Goal: Book appointment/travel/reservation

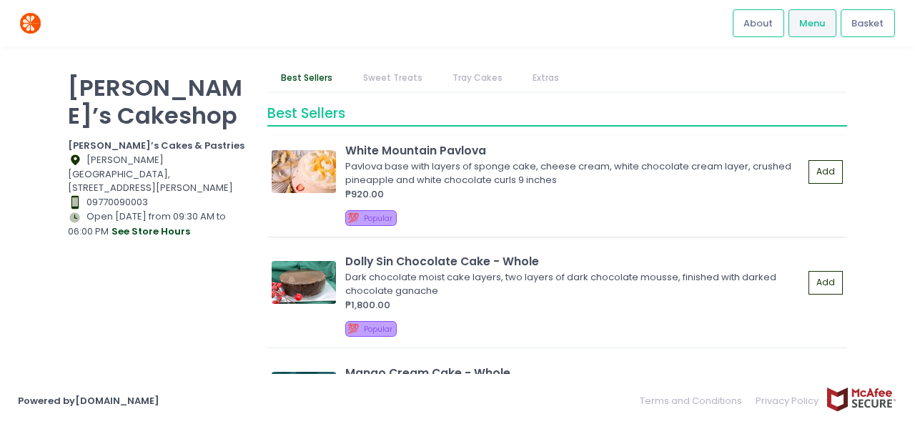
click at [327, 175] on img at bounding box center [304, 171] width 64 height 43
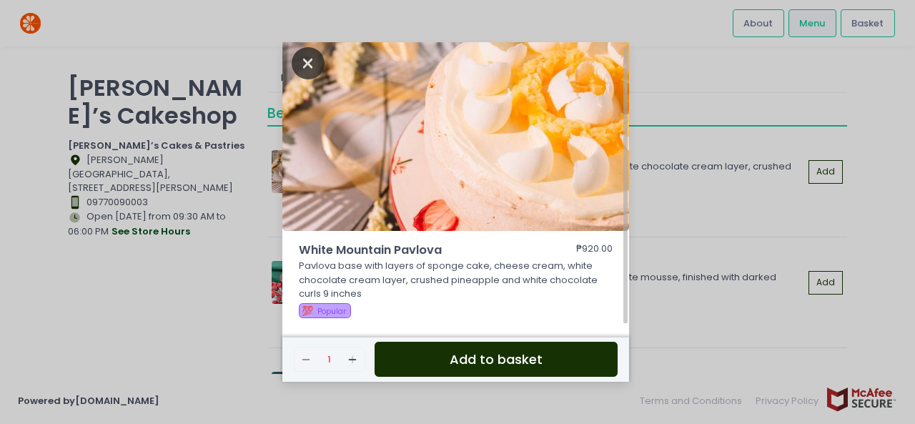
click at [304, 59] on icon "Close" at bounding box center [308, 63] width 33 height 32
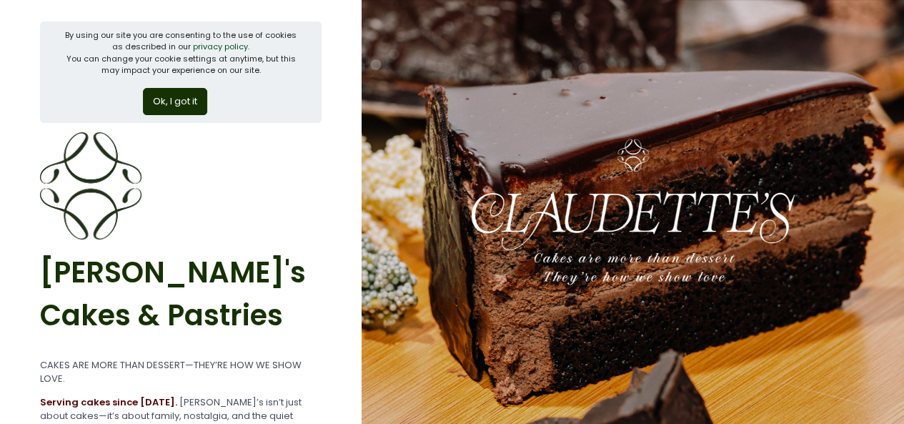
click at [183, 107] on button "Ok, I got it" at bounding box center [175, 101] width 64 height 27
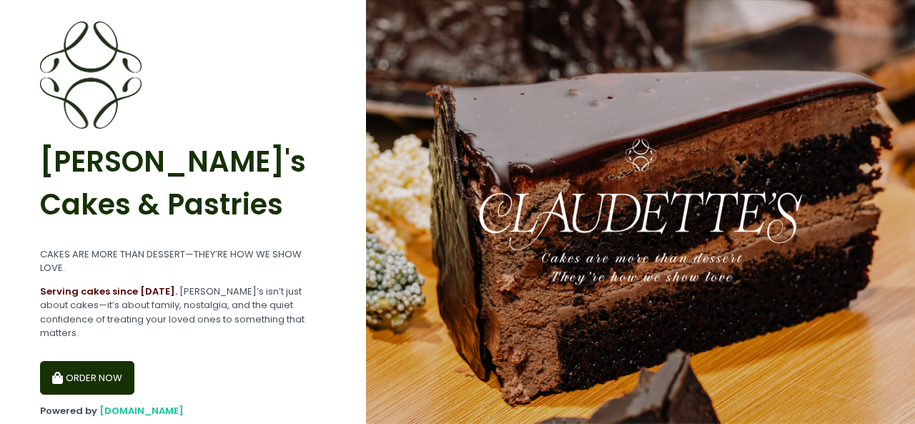
click at [95, 361] on button "ORDER NOW" at bounding box center [87, 378] width 94 height 34
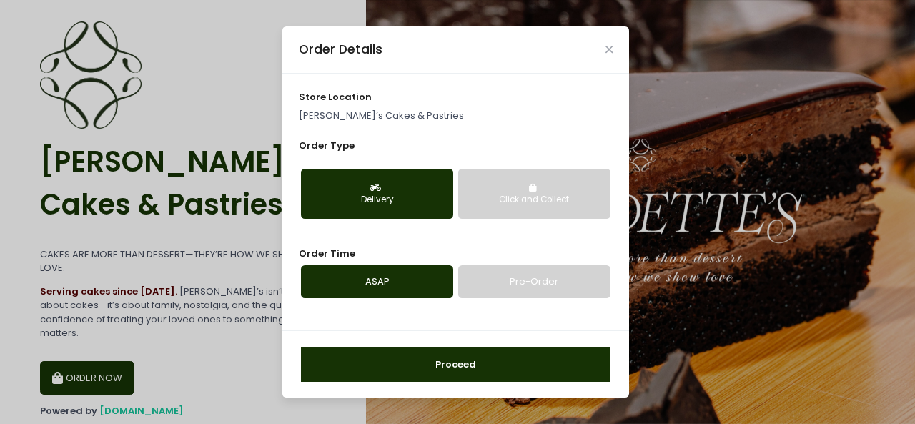
click at [520, 200] on div "Click and Collect" at bounding box center [534, 200] width 132 height 13
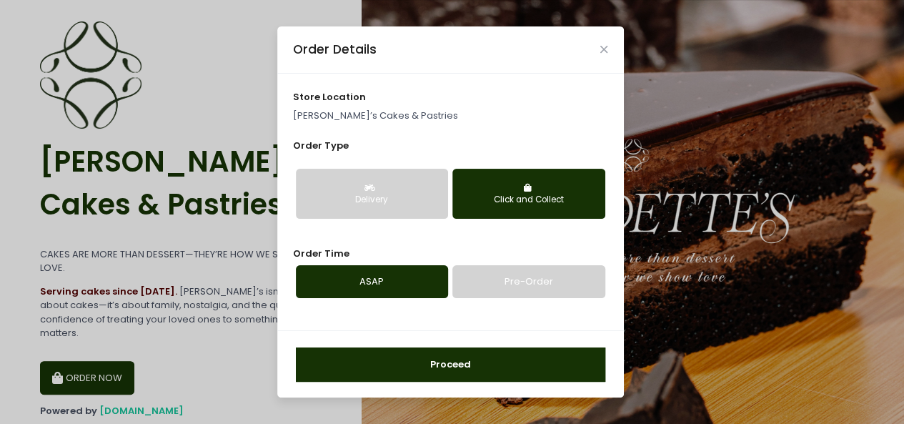
click at [502, 288] on link "Pre-Order" at bounding box center [528, 281] width 152 height 33
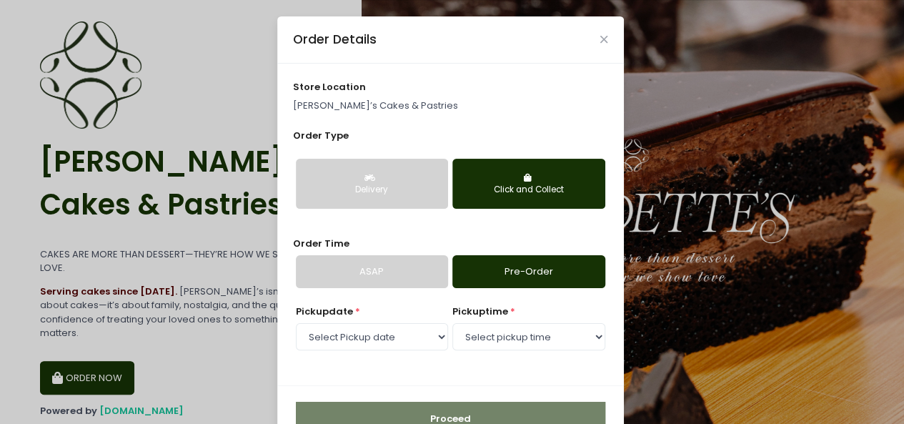
scroll to position [43, 0]
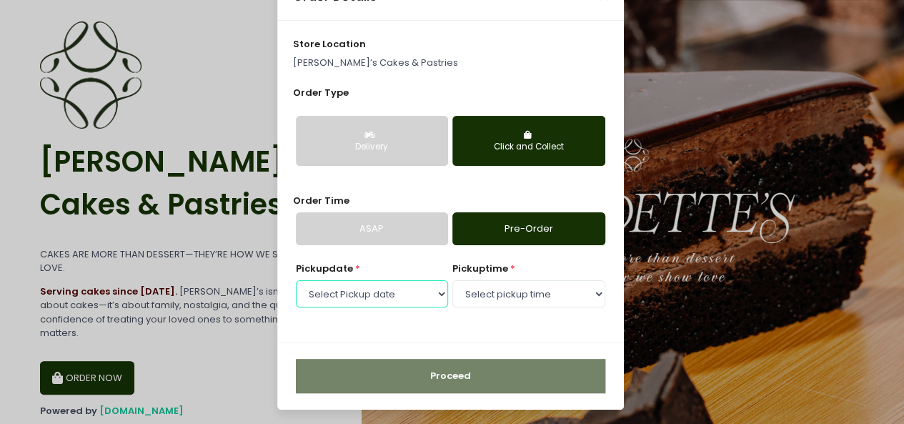
click at [432, 292] on select "Select Pickup date [DATE] [DATE] [DATE] [DATE] [DATE] [DATE] [DATE]" at bounding box center [372, 293] width 152 height 27
select select "[DATE]"
click at [296, 280] on select "Select Pickup date [DATE] [DATE] [DATE] [DATE] [DATE] [DATE] [DATE]" at bounding box center [372, 293] width 152 height 27
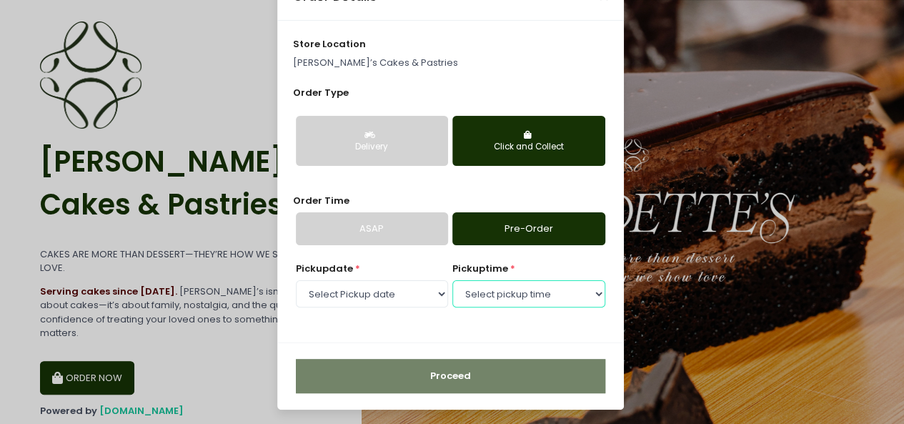
click at [592, 290] on select "Select pickup time 09:30 AM - 10:00 AM 10:00 AM - 10:30 AM 10:30 AM - 11:00 AM …" at bounding box center [528, 293] width 152 height 27
select select "16:00"
click at [452, 280] on select "Select pickup time 09:30 AM - 10:00 AM 10:00 AM - 10:30 AM 10:30 AM - 11:00 AM …" at bounding box center [528, 293] width 152 height 27
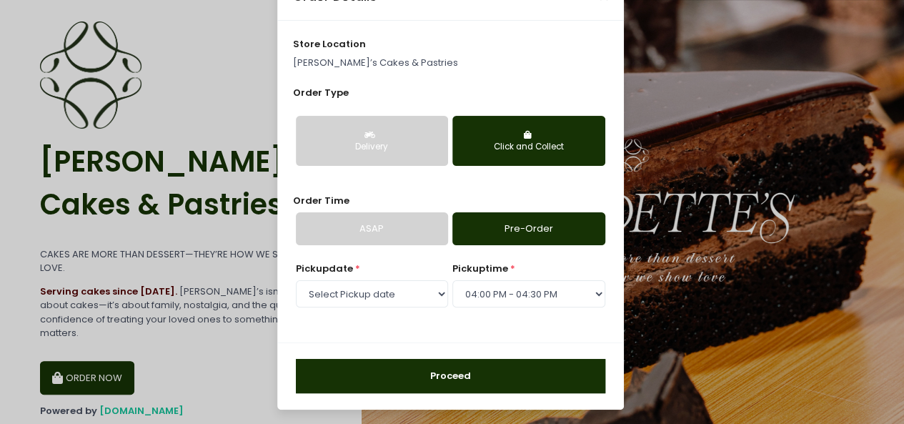
click at [449, 375] on button "Proceed" at bounding box center [450, 376] width 309 height 34
